Goal: Task Accomplishment & Management: Manage account settings

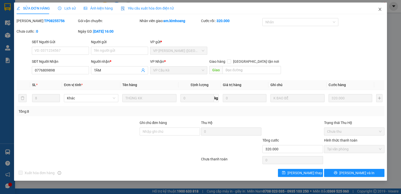
click at [380, 10] on icon "close" at bounding box center [380, 9] width 4 height 4
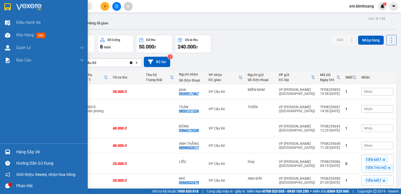
click at [28, 154] on div "Hàng sắp về" at bounding box center [50, 152] width 68 height 8
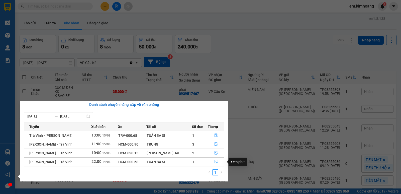
click at [212, 161] on button "button" at bounding box center [216, 162] width 16 height 8
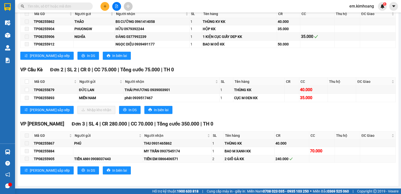
scroll to position [605, 0]
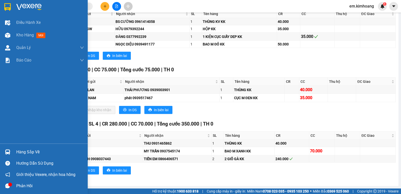
click at [29, 149] on div "Hàng sắp về" at bounding box center [50, 152] width 68 height 8
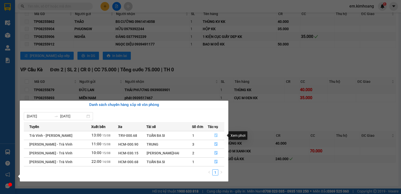
click at [215, 134] on icon "file-done" at bounding box center [216, 136] width 3 height 4
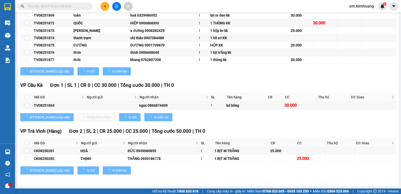
scroll to position [186, 0]
type input "[DATE]"
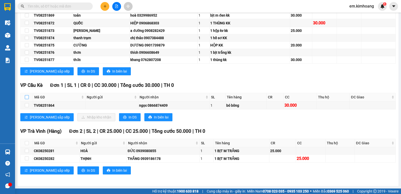
click at [27, 97] on input "checkbox" at bounding box center [27, 97] width 4 height 4
checkbox input "true"
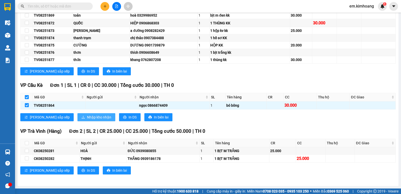
click at [87, 118] on span "Nhập kho nhận" at bounding box center [99, 117] width 24 height 6
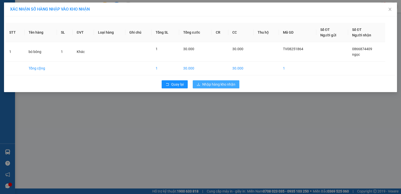
click at [227, 84] on span "Nhập hàng kho nhận" at bounding box center [218, 85] width 33 height 6
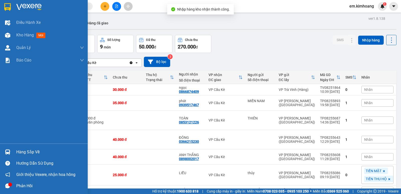
click at [7, 150] on img at bounding box center [7, 151] width 5 height 5
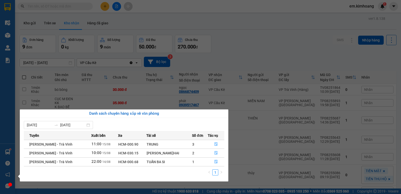
click at [201, 161] on td "1" at bounding box center [200, 161] width 16 height 9
click at [215, 161] on icon "file-done" at bounding box center [216, 162] width 4 height 4
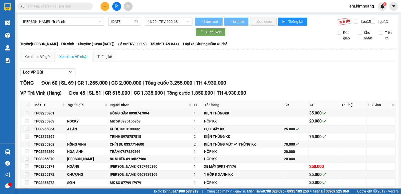
type input "[DATE]"
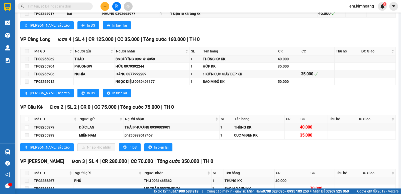
scroll to position [605, 0]
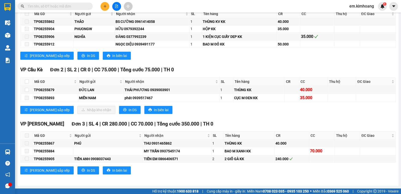
click at [63, 5] on input "text" at bounding box center [57, 7] width 59 height 6
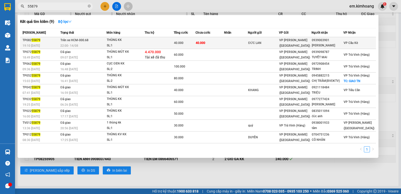
type input "55879"
click at [220, 43] on td "40.000" at bounding box center [210, 43] width 29 height 12
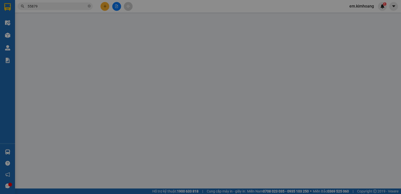
type input "ĐỨC LAN"
type input "0939003901"
type input "[PERSON_NAME]"
type input "40.000"
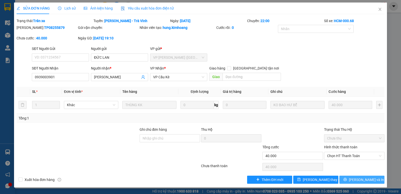
click at [358, 180] on span "[PERSON_NAME] và In" at bounding box center [366, 180] width 35 height 6
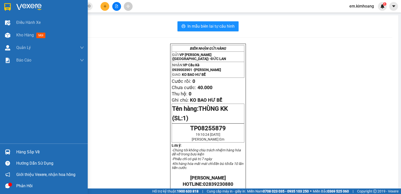
click at [28, 151] on div "Hàng sắp về" at bounding box center [50, 152] width 68 height 8
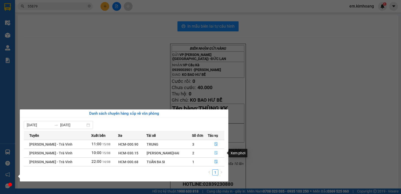
click at [215, 153] on icon "file-done" at bounding box center [216, 153] width 4 height 4
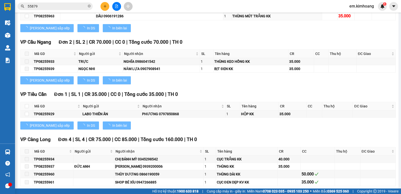
type input "[DATE]"
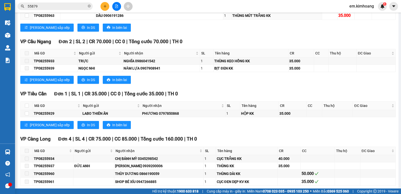
scroll to position [456, 0]
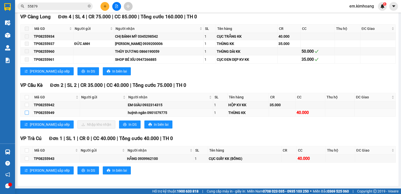
click at [26, 112] on input "checkbox" at bounding box center [27, 113] width 4 height 4
checkbox input "true"
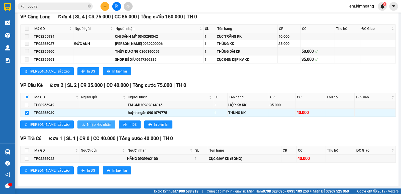
click at [87, 125] on span "Nhập kho nhận" at bounding box center [99, 125] width 24 height 6
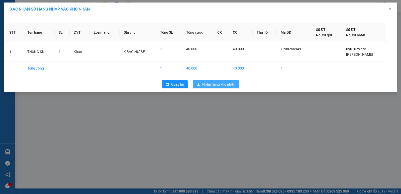
click at [212, 83] on span "Nhập hàng kho nhận" at bounding box center [218, 85] width 33 height 6
